Goal: Transaction & Acquisition: Purchase product/service

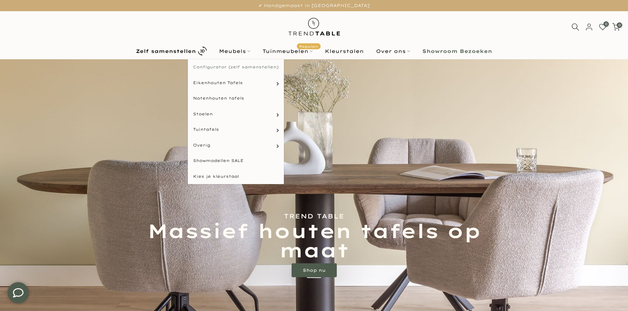
click at [228, 66] on link "Configurator (zelf samenstellen)" at bounding box center [236, 67] width 96 height 16
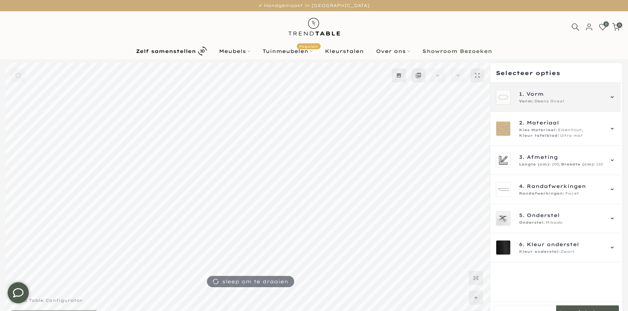
click at [533, 101] on span "Vorm:" at bounding box center [526, 101] width 15 height 6
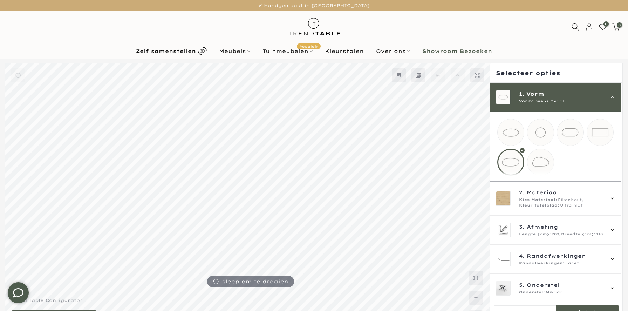
click at [595, 135] on mmq-loader at bounding box center [600, 132] width 26 height 26
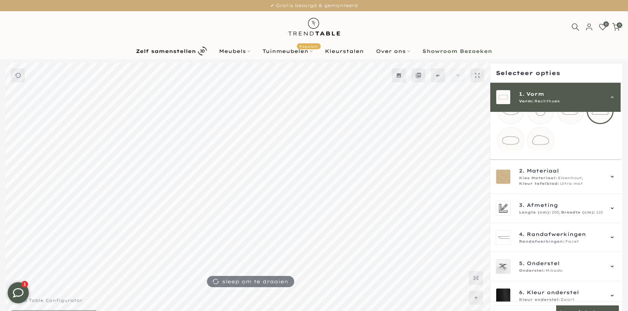
scroll to position [38, 0]
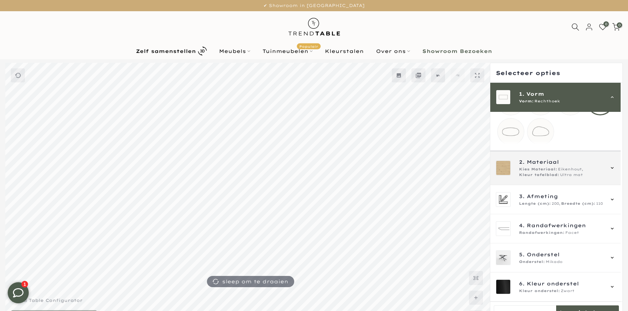
click at [565, 179] on div "2. Materiaal Kies Materiaal: Eikenhout, Kleur tafelblad: Ultra mat" at bounding box center [555, 168] width 130 height 34
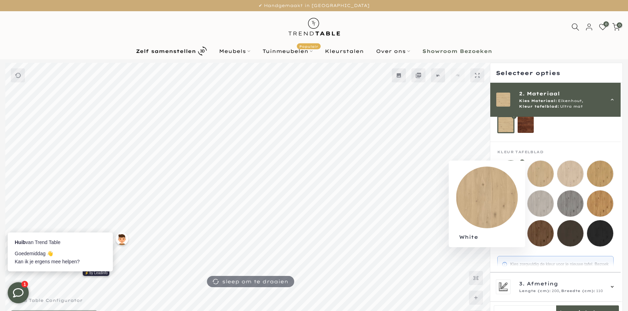
scroll to position [0, 0]
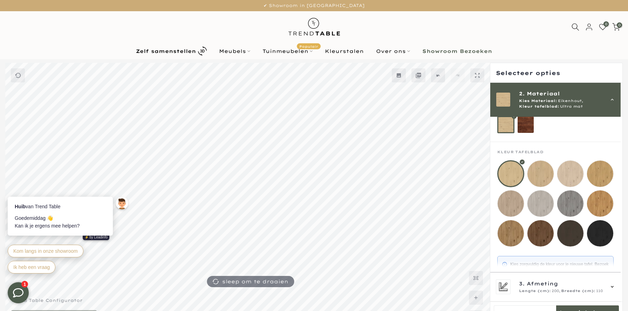
click at [606, 175] on mmq-loader at bounding box center [600, 173] width 26 height 26
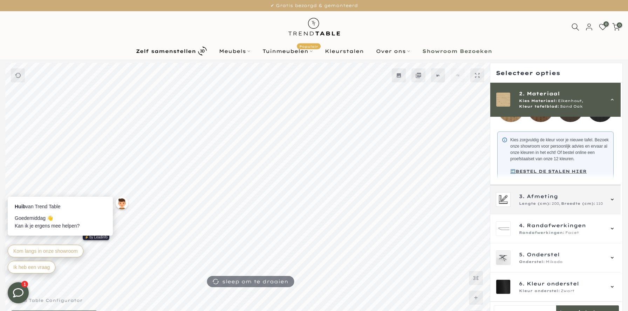
click at [559, 194] on span "3. Afmeting" at bounding box center [561, 196] width 85 height 8
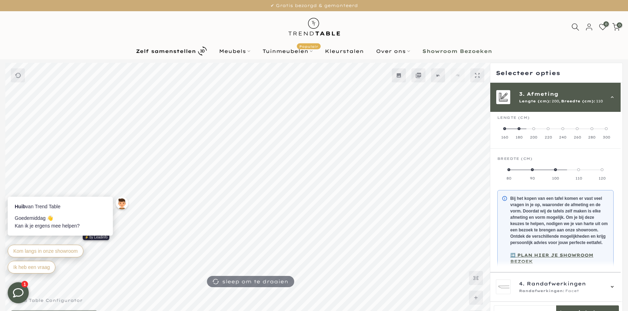
scroll to position [63, 0]
click at [593, 131] on span at bounding box center [591, 132] width 3 height 3
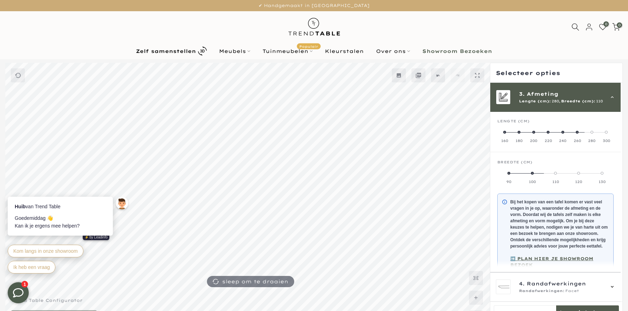
click at [535, 172] on label "100" at bounding box center [531, 177] width 23 height 14
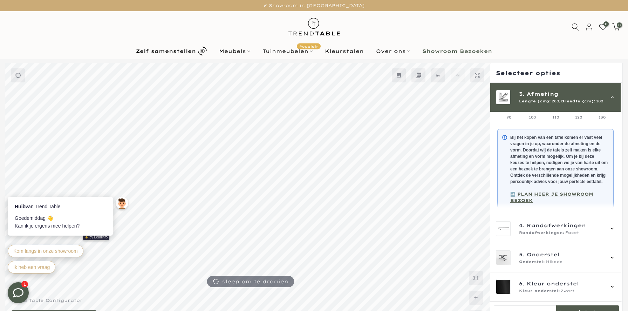
scroll to position [135, 0]
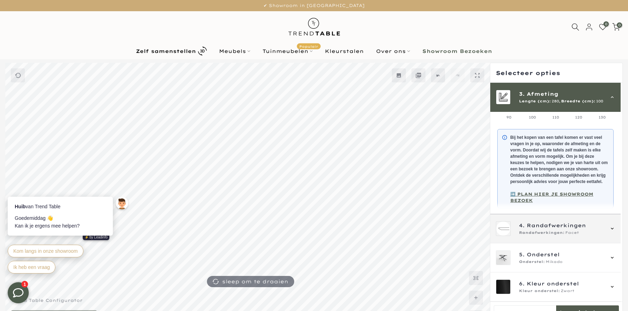
click at [539, 226] on span "Randafwerkingen" at bounding box center [556, 225] width 59 height 8
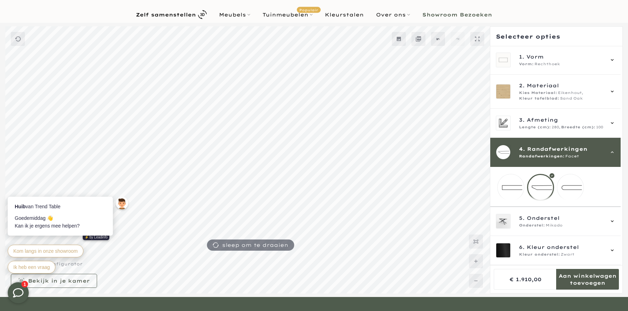
scroll to position [62, 0]
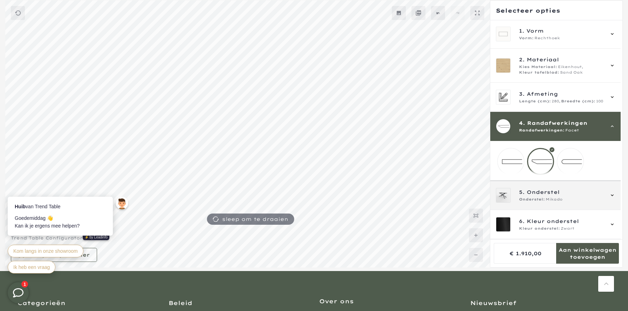
click at [546, 204] on div "5. Onderstel Onderstel: Mikado" at bounding box center [555, 195] width 130 height 29
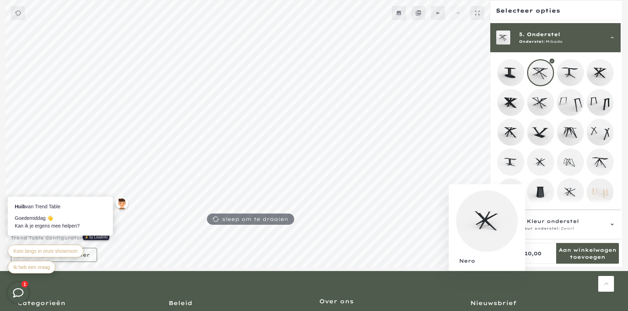
scroll to position [121, 0]
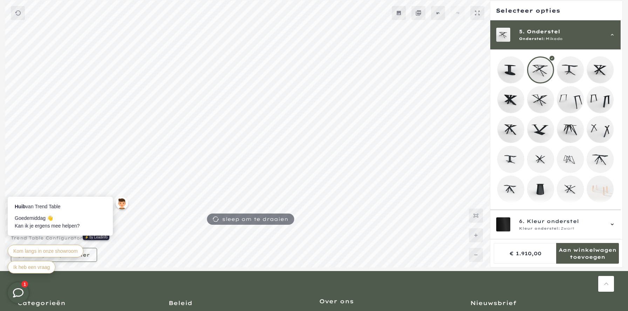
click at [510, 99] on mmq-loader at bounding box center [511, 100] width 26 height 26
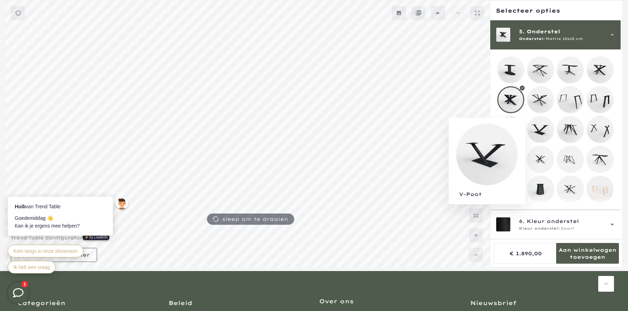
click at [552, 134] on mmq-loader at bounding box center [540, 129] width 26 height 26
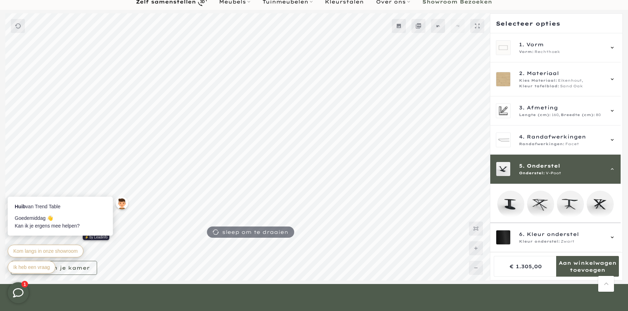
scroll to position [45, 0]
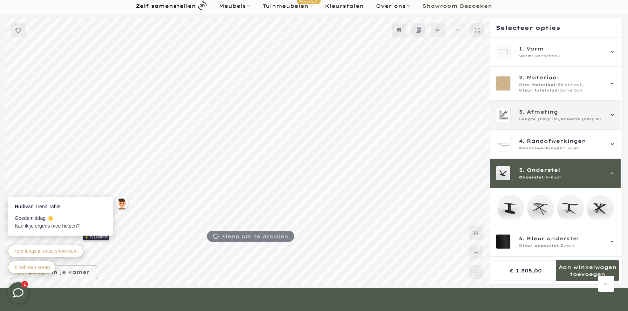
click at [537, 119] on span "Lengte (cm):" at bounding box center [535, 119] width 32 height 6
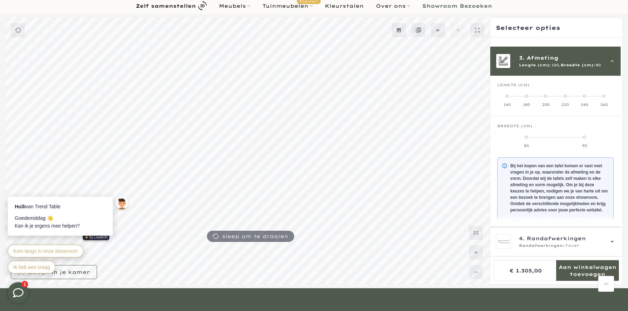
scroll to position [63, 0]
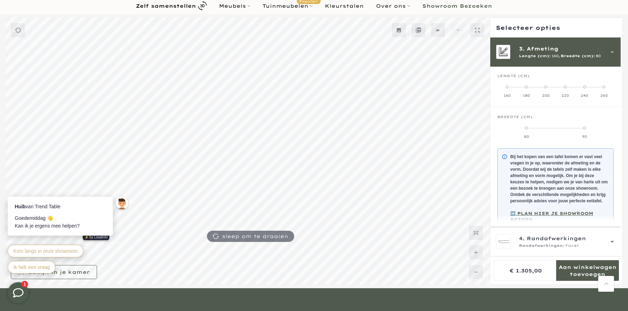
click at [585, 127] on label "90" at bounding box center [584, 132] width 58 height 14
click at [605, 87] on span at bounding box center [603, 87] width 3 height 3
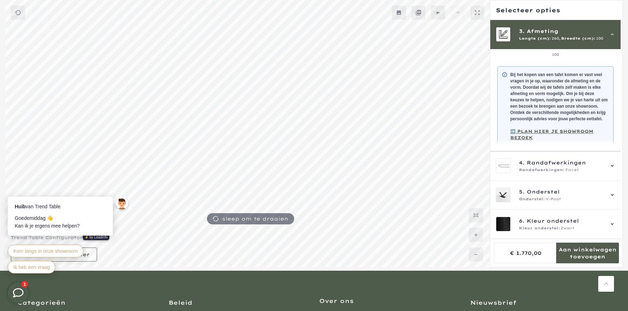
scroll to position [116, 0]
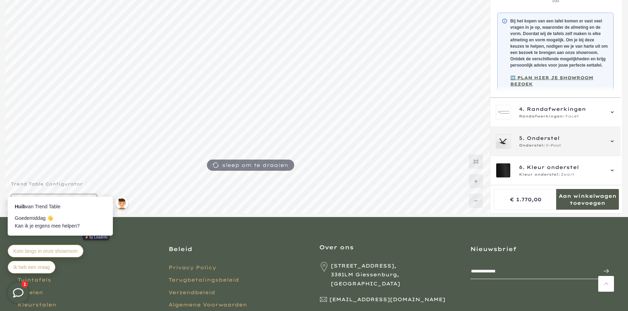
click at [530, 149] on div "5. Onderstel Onderstel: V-Poot" at bounding box center [555, 141] width 130 height 29
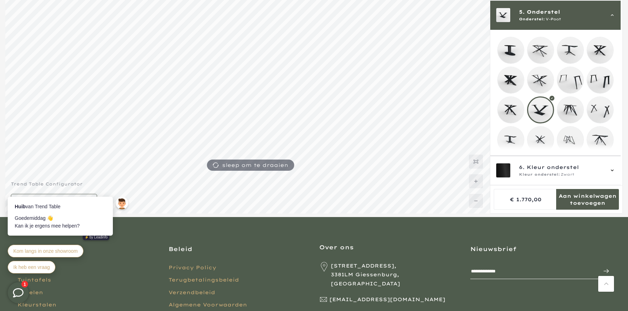
scroll to position [121, 0]
